Goal: Task Accomplishment & Management: Use online tool/utility

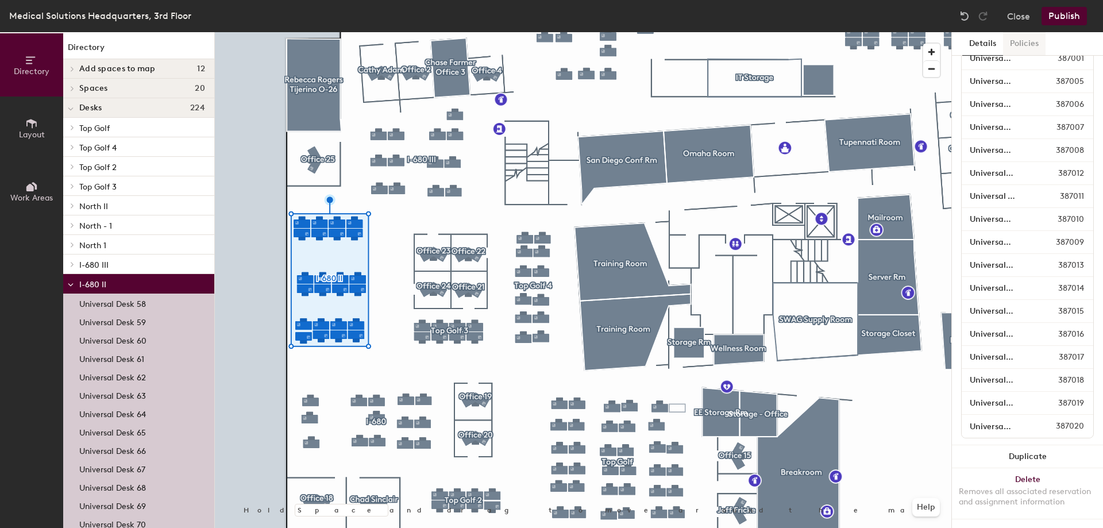
click at [1028, 40] on button "Policies" at bounding box center [1024, 44] width 42 height 24
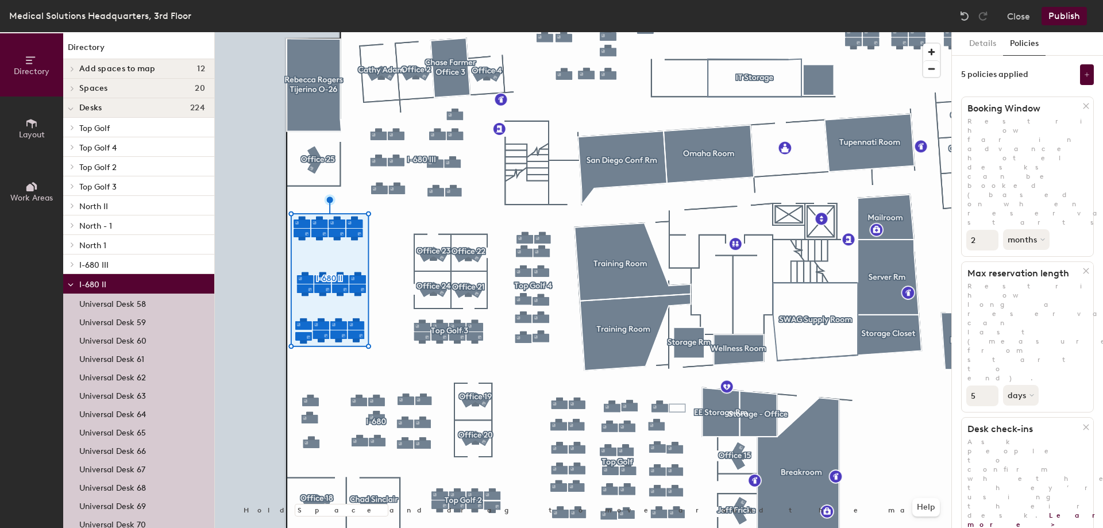
click at [1069, 13] on button "Publish" at bounding box center [1063, 16] width 45 height 18
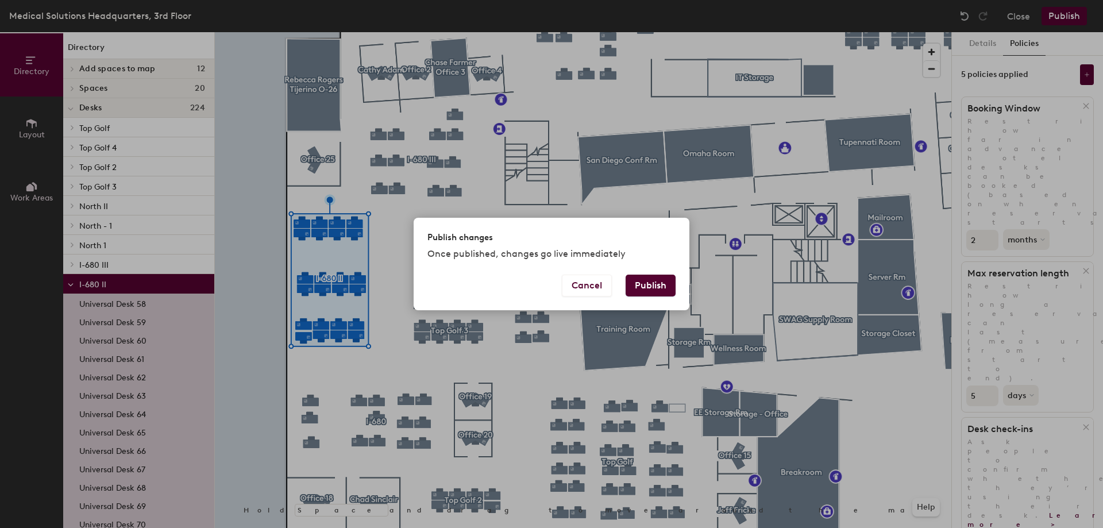
click at [640, 278] on button "Publish" at bounding box center [650, 285] width 50 height 22
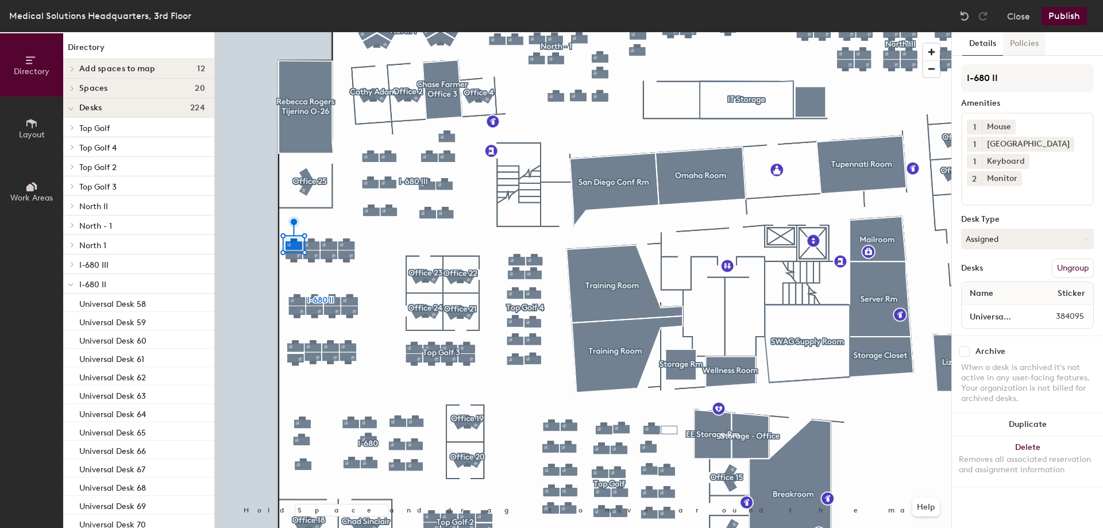
click at [1016, 42] on button "Policies" at bounding box center [1024, 44] width 42 height 24
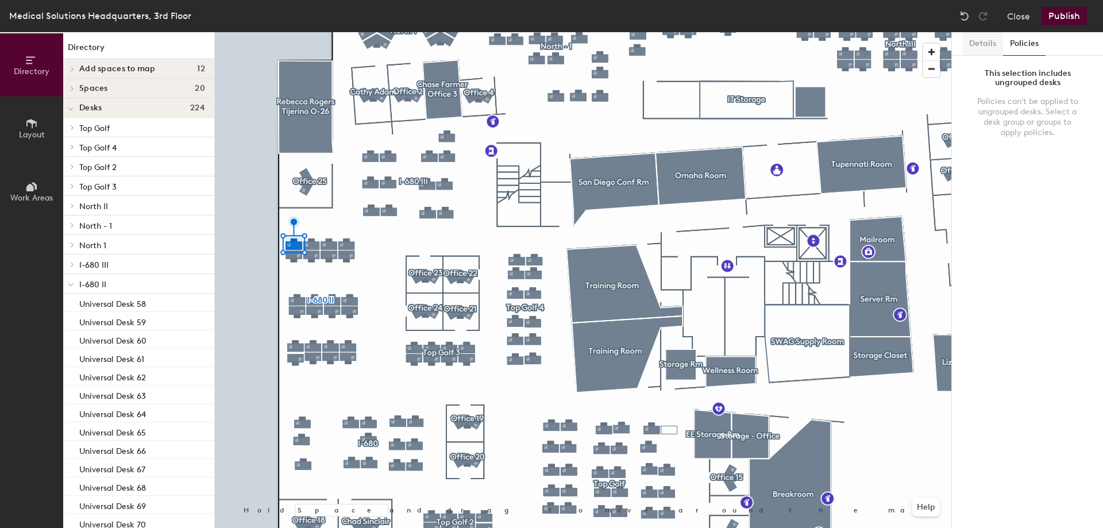
click at [984, 43] on button "Details" at bounding box center [982, 44] width 41 height 24
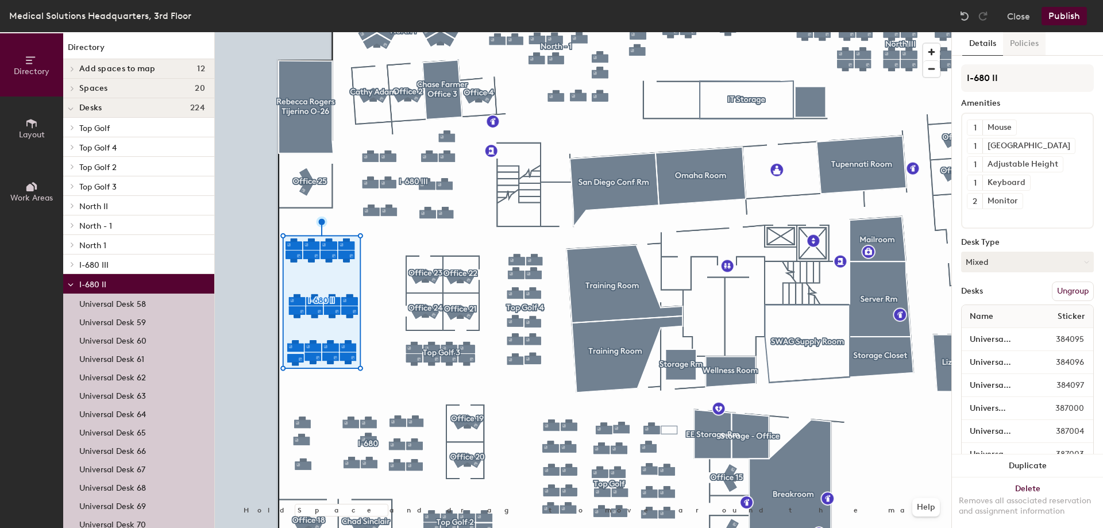
click at [1038, 42] on button "Policies" at bounding box center [1024, 44] width 42 height 24
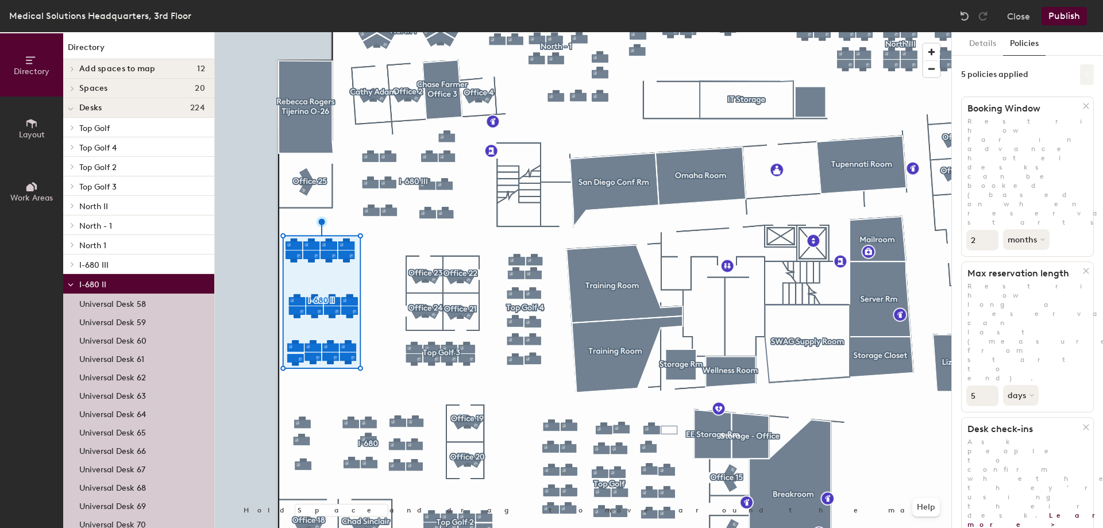
click at [1082, 80] on button at bounding box center [1087, 74] width 14 height 21
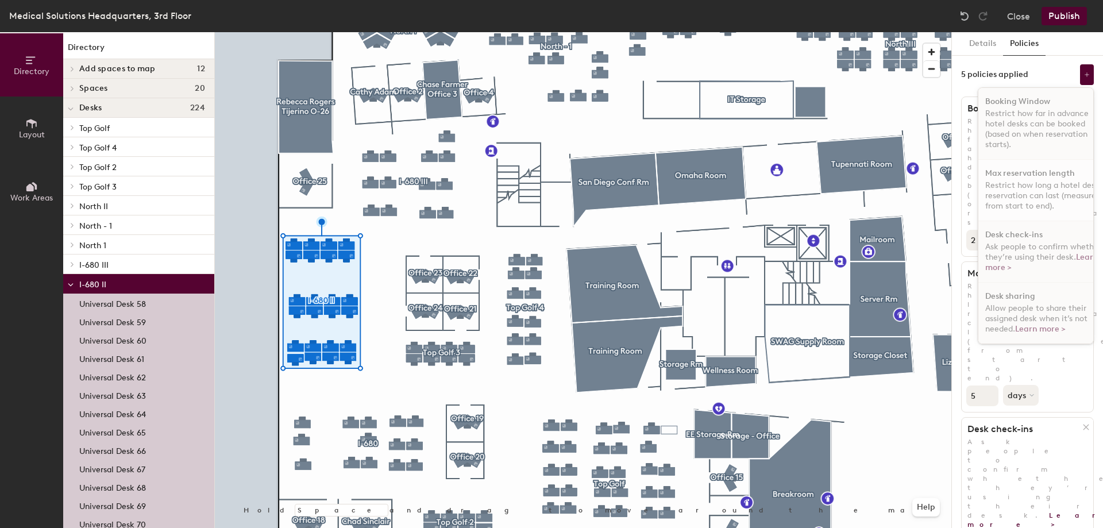
scroll to position [7, 0]
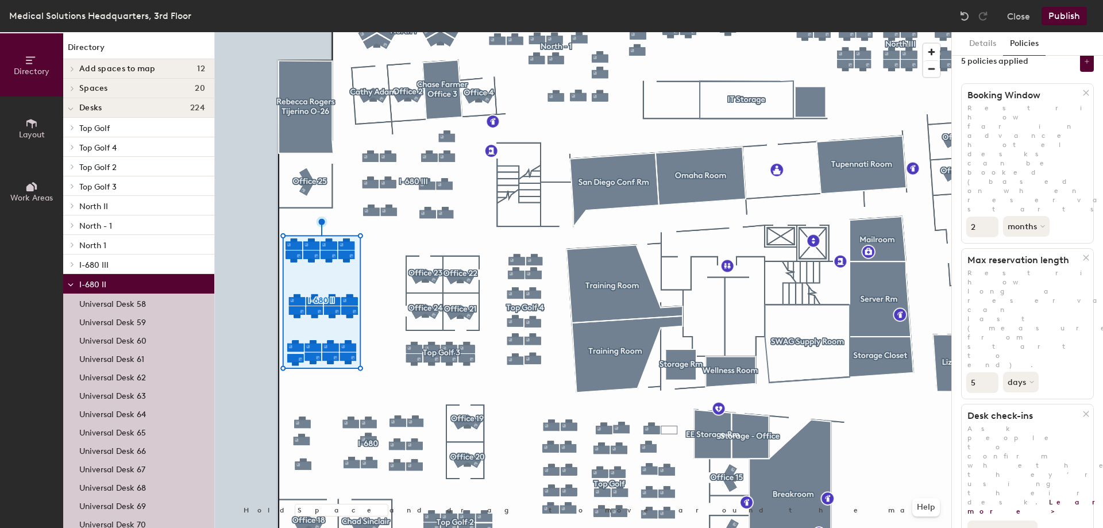
scroll to position [0, 0]
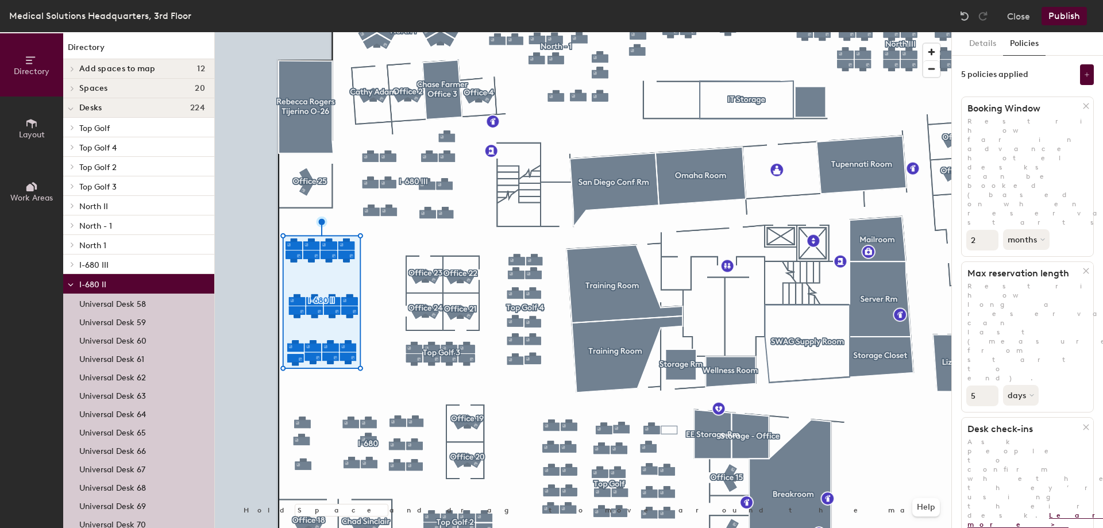
click at [1059, 511] on link "Learn more >" at bounding box center [1047, 519] width 161 height 17
click at [1077, 7] on button "Publish" at bounding box center [1063, 16] width 45 height 18
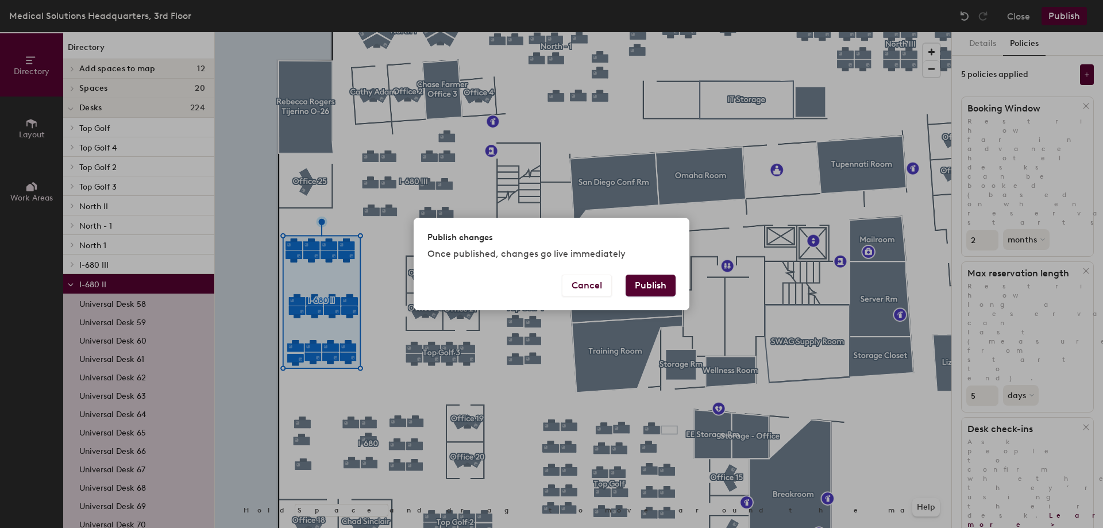
click at [644, 273] on div "Publish changes Once published, changes go live immediately" at bounding box center [551, 246] width 276 height 57
click at [645, 289] on button "Publish" at bounding box center [650, 285] width 50 height 22
